Goal: Find specific page/section: Find specific page/section

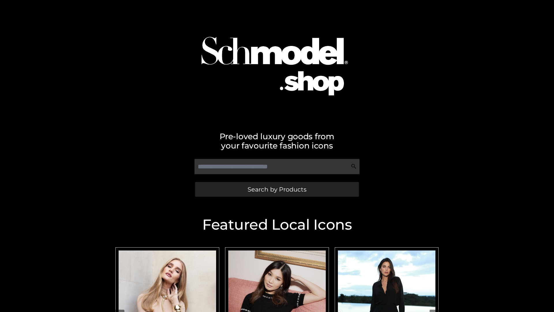
click at [277, 189] on span "Search by Products" at bounding box center [277, 189] width 59 height 6
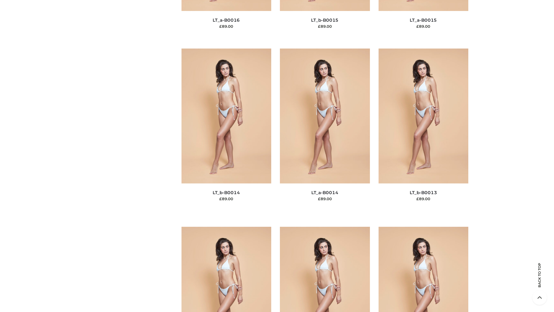
scroll to position [2052, 0]
